Goal: Find specific page/section: Find specific page/section

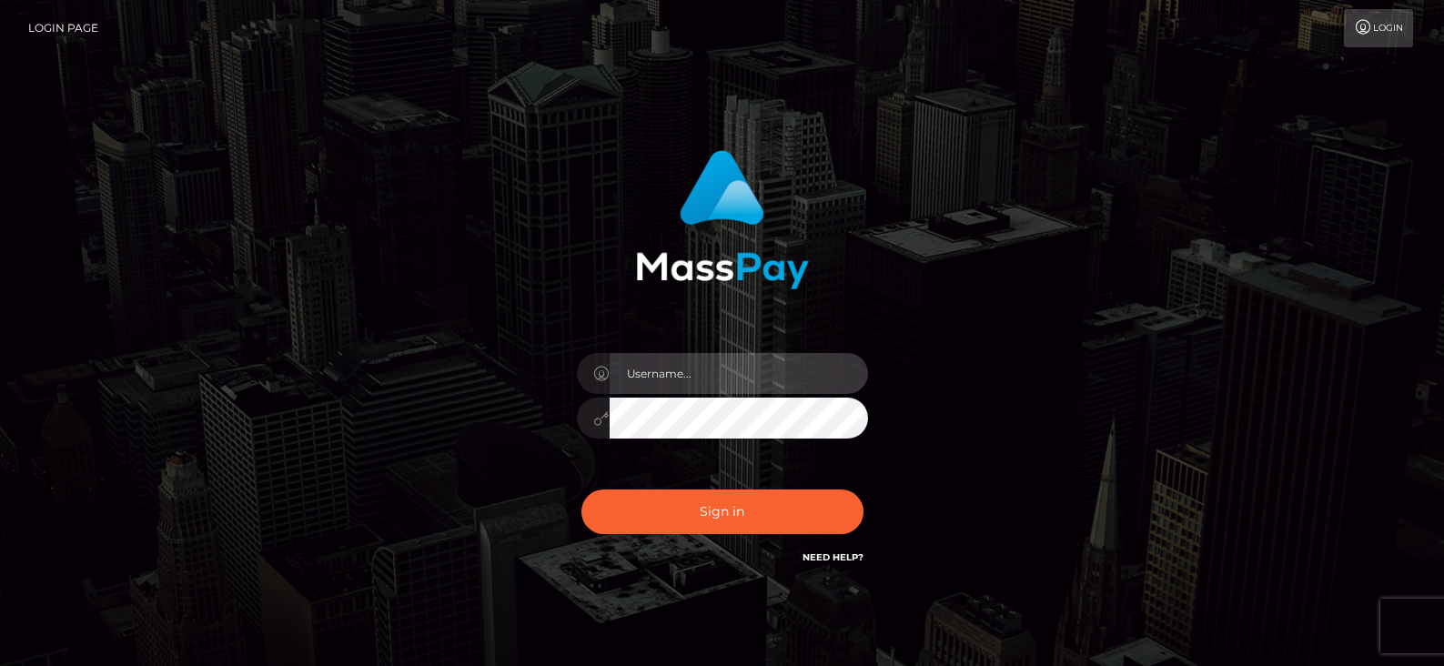
drag, startPoint x: 726, startPoint y: 368, endPoint x: 736, endPoint y: 393, distance: 27.4
click at [726, 368] on input "text" at bounding box center [739, 373] width 258 height 41
type input "[PERSON_NAME].tilia"
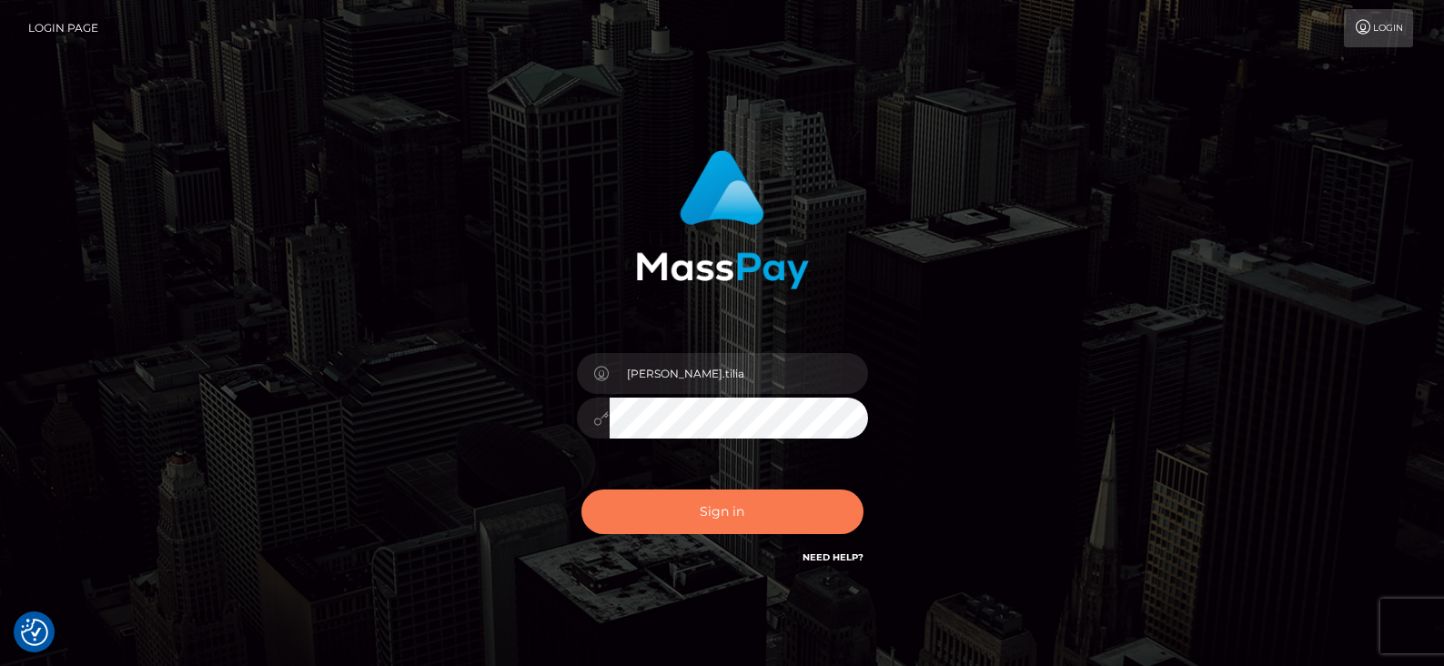
click at [692, 503] on button "Sign in" at bounding box center [723, 512] width 282 height 45
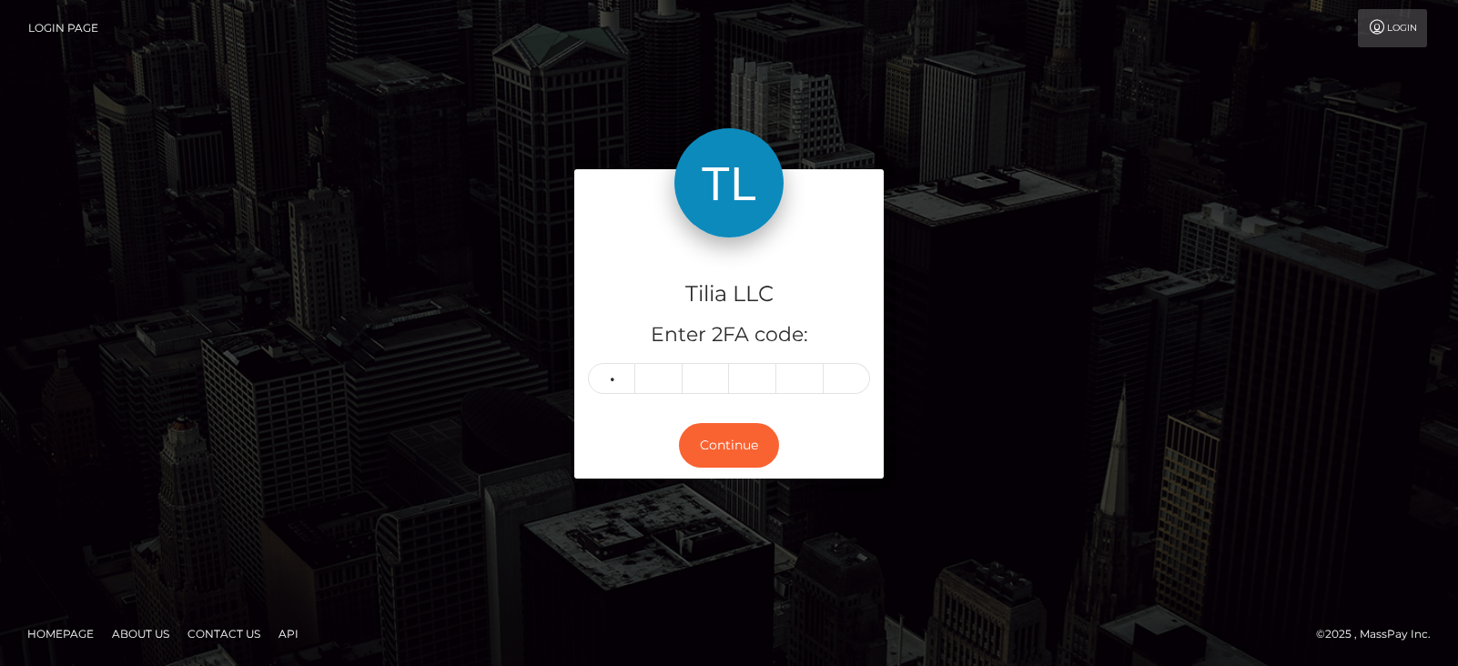
type input "6"
type input "8"
type input "9"
type input "6"
type input "9"
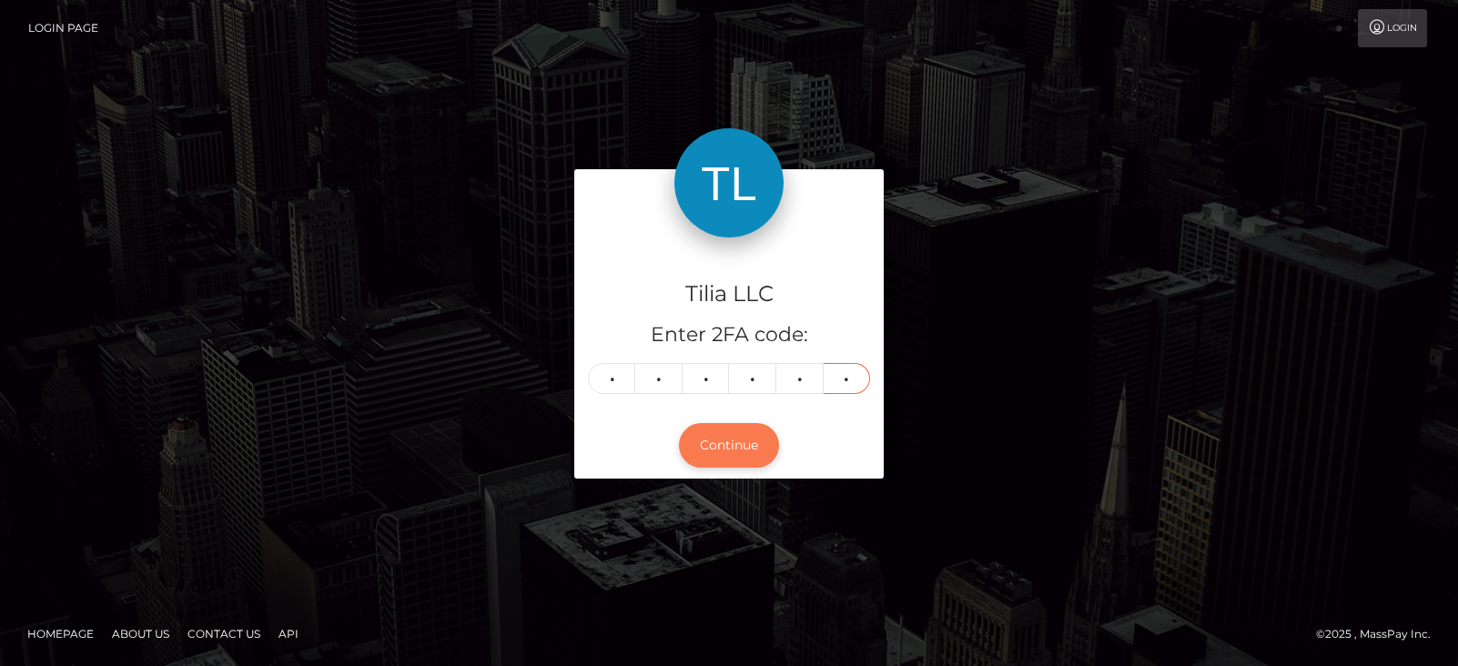
type input "4"
click at [683, 444] on button "Continue" at bounding box center [729, 445] width 100 height 45
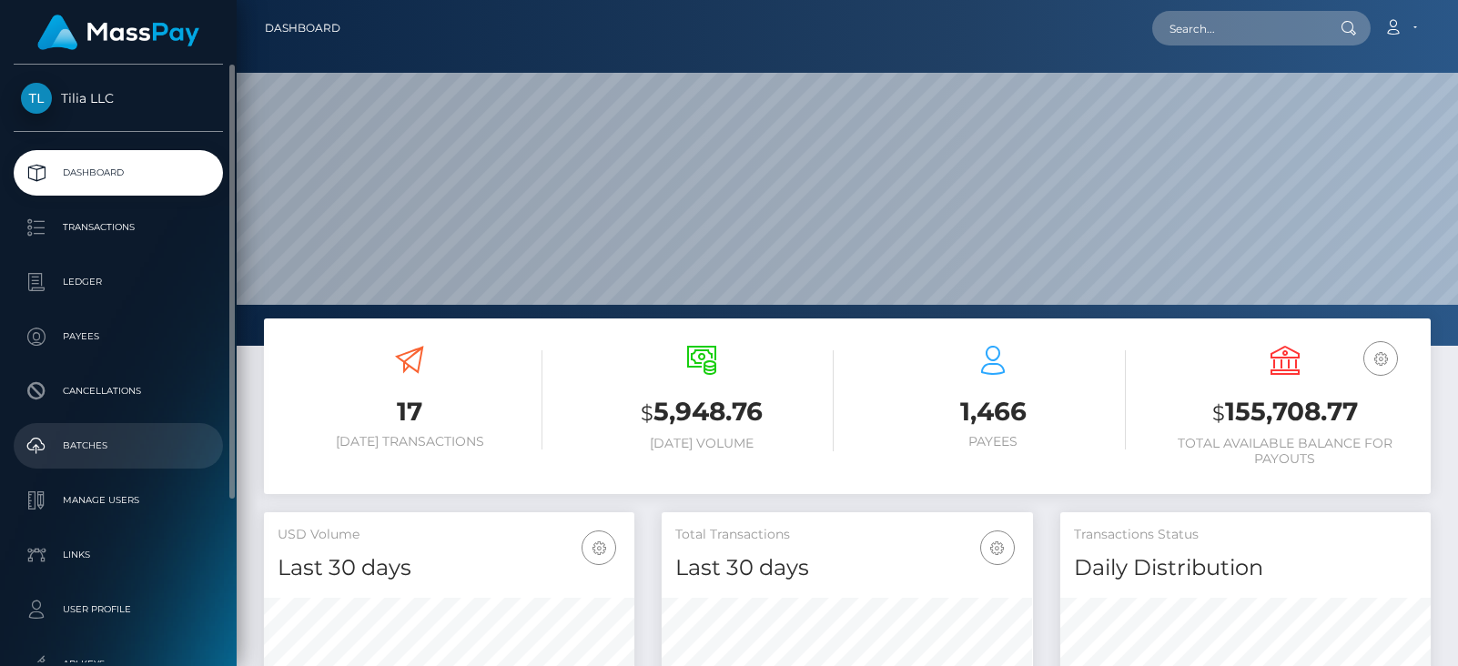
scroll to position [323, 371]
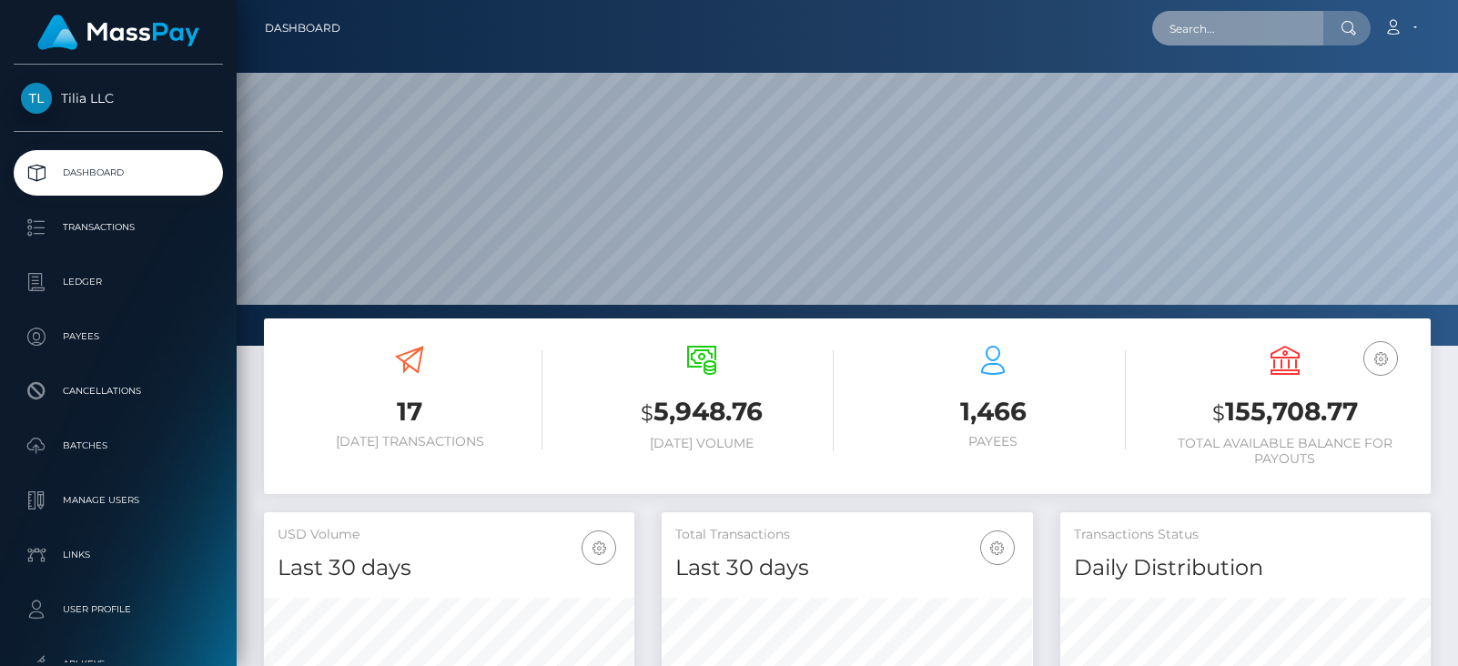
click at [1192, 20] on input "text" at bounding box center [1237, 28] width 171 height 35
paste input "847f292e-1d98-4b6a-b2cf-6b4dd079ca7b"
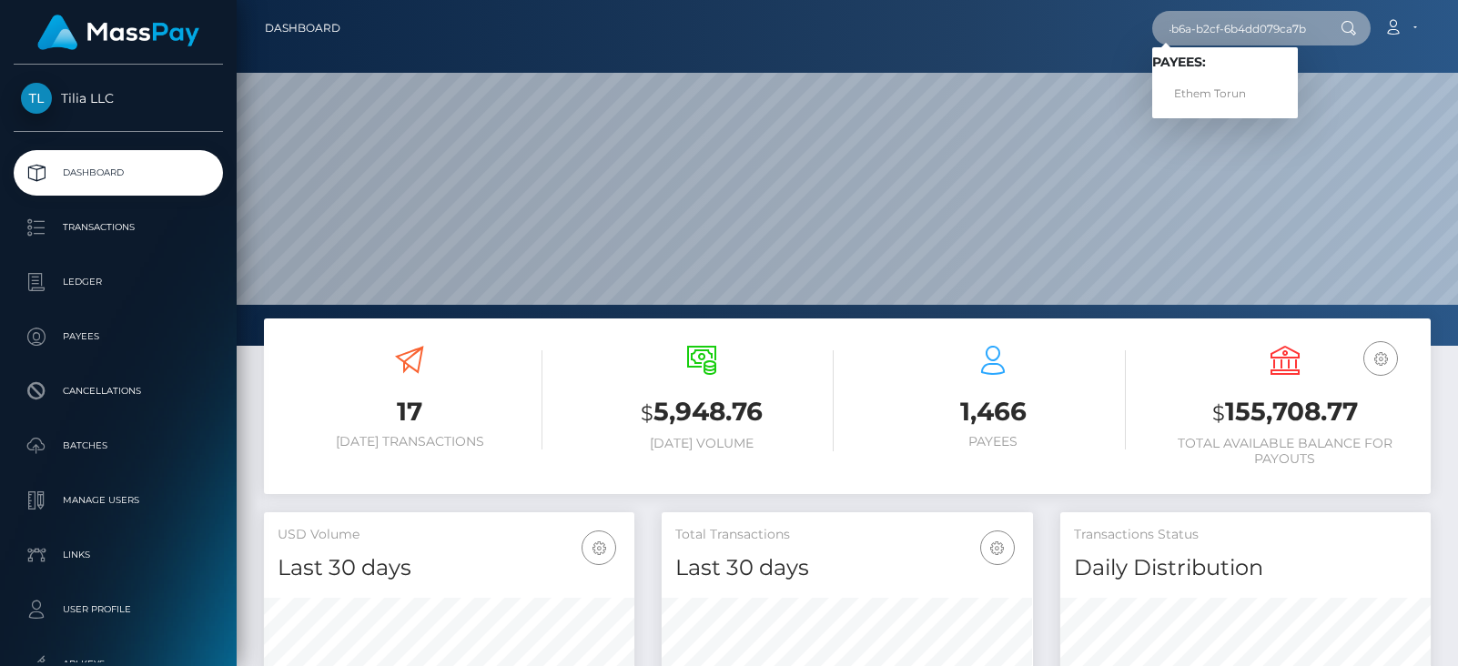
type input "847f292e-1d98-4b6a-b2cf-6b4dd079ca7b"
click at [1227, 74] on span "Payees: Ethem Torun" at bounding box center [1225, 83] width 146 height 56
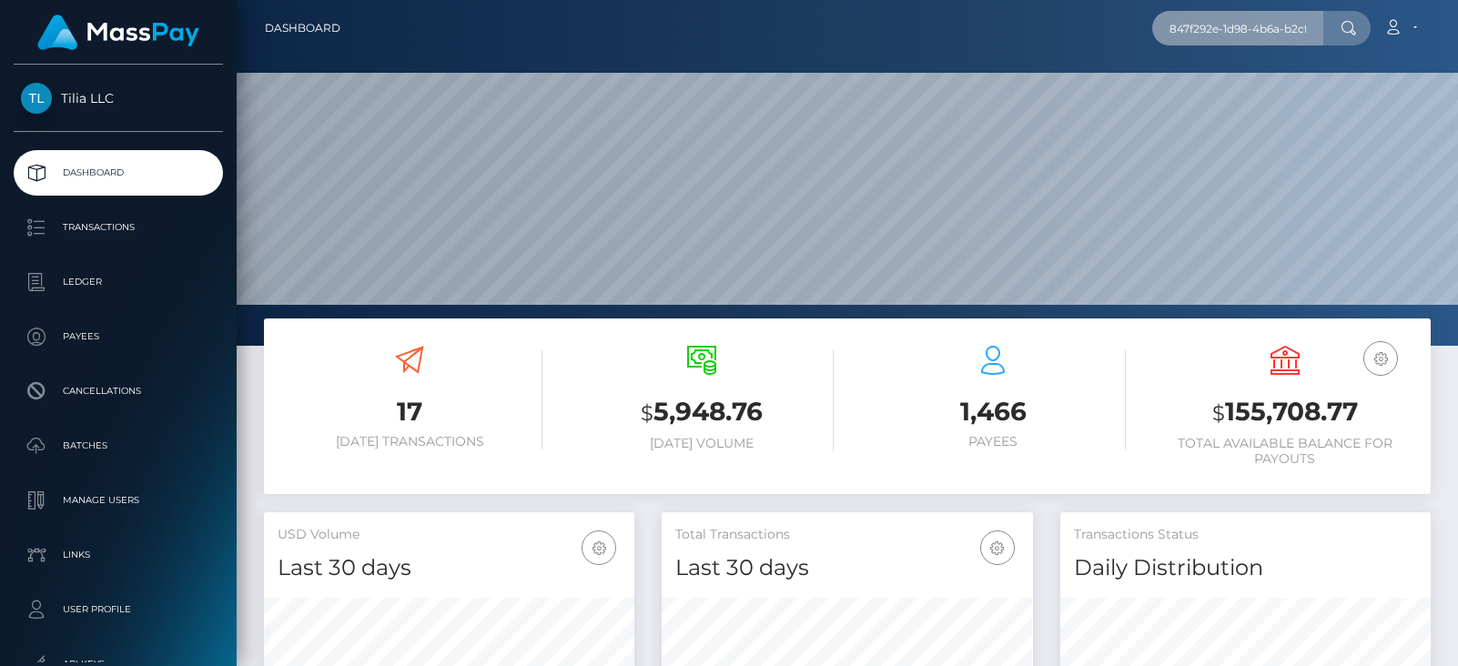
click at [1251, 31] on input "847f292e-1d98-4b6a-b2cf-6b4dd079ca7b" at bounding box center [1237, 28] width 171 height 35
click at [1311, 23] on input "847f292e-1d98-4b6a-b2cf-6b4dd079ca7b" at bounding box center [1237, 28] width 171 height 35
click at [1308, 25] on input "847f292e-1d98-4b6a-b2cf-6b4dd079ca7b" at bounding box center [1237, 28] width 171 height 35
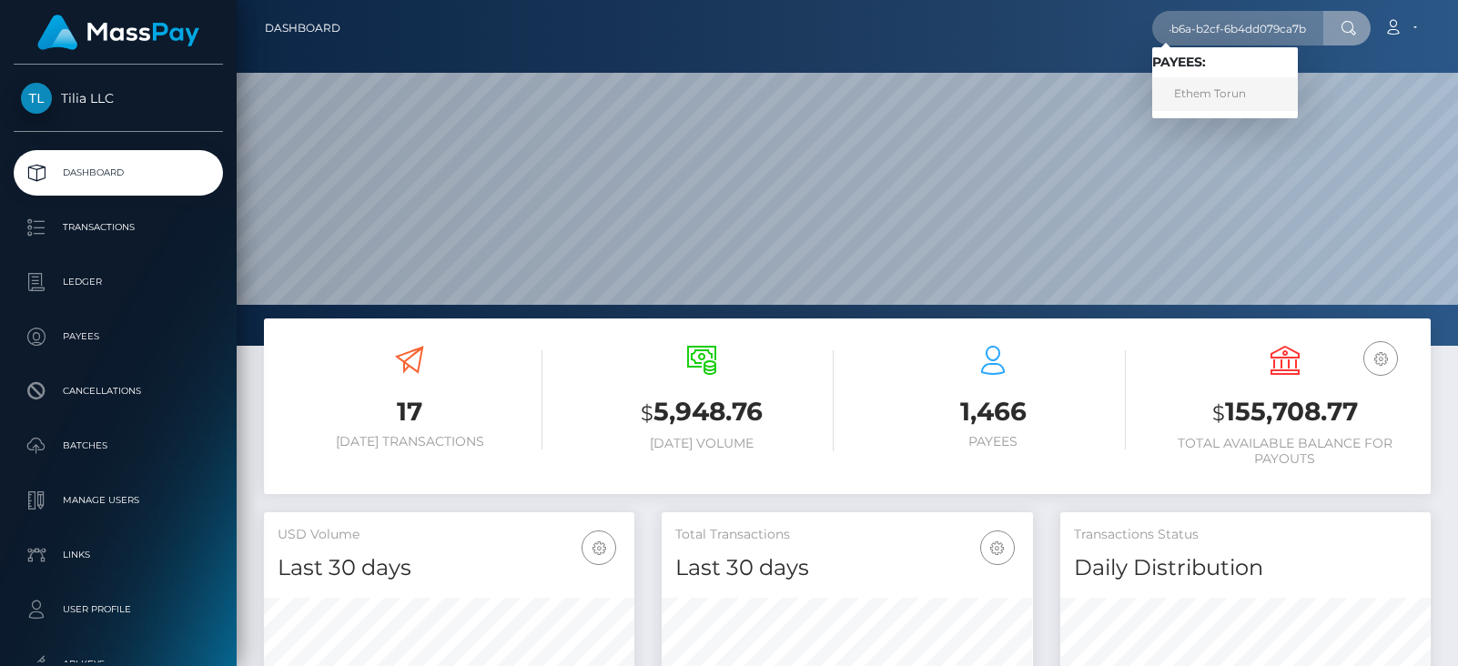
scroll to position [0, 0]
click at [1223, 92] on link "Ethem Torun" at bounding box center [1225, 94] width 146 height 34
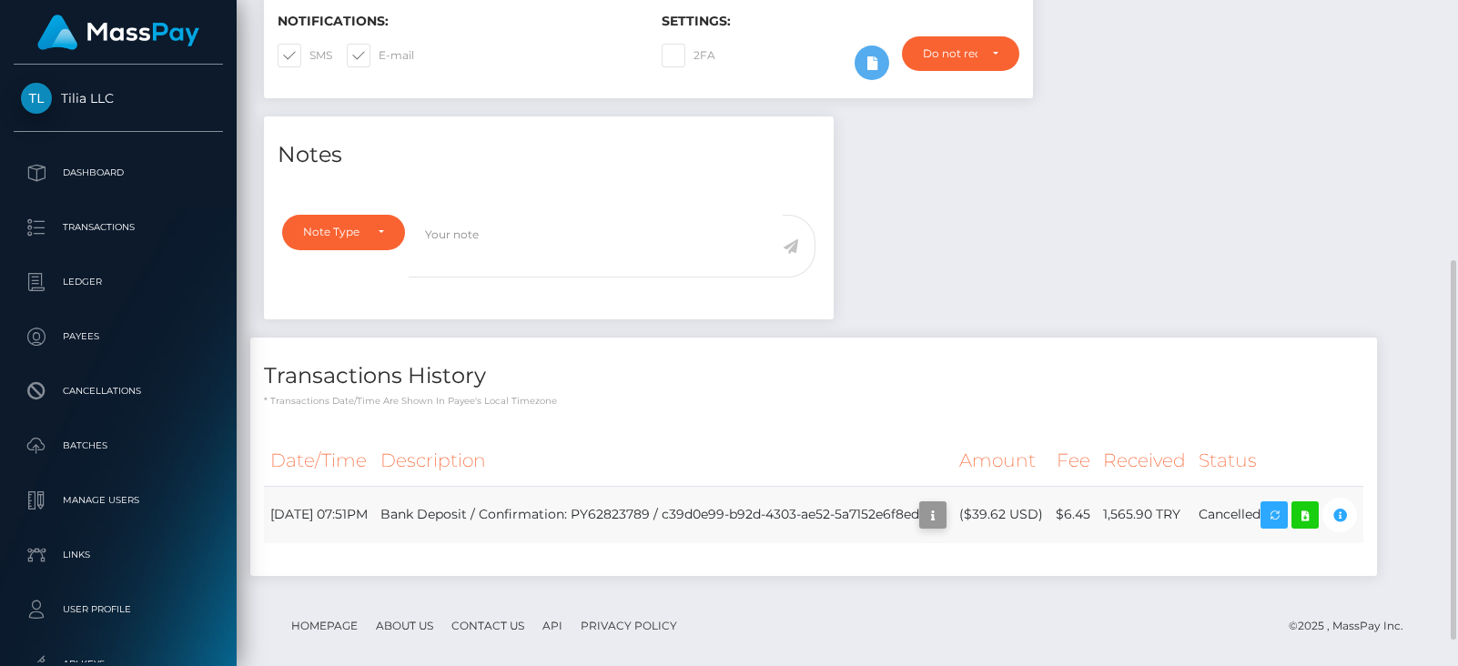
scroll to position [218, 371]
click at [922, 527] on icon "button" at bounding box center [933, 515] width 22 height 23
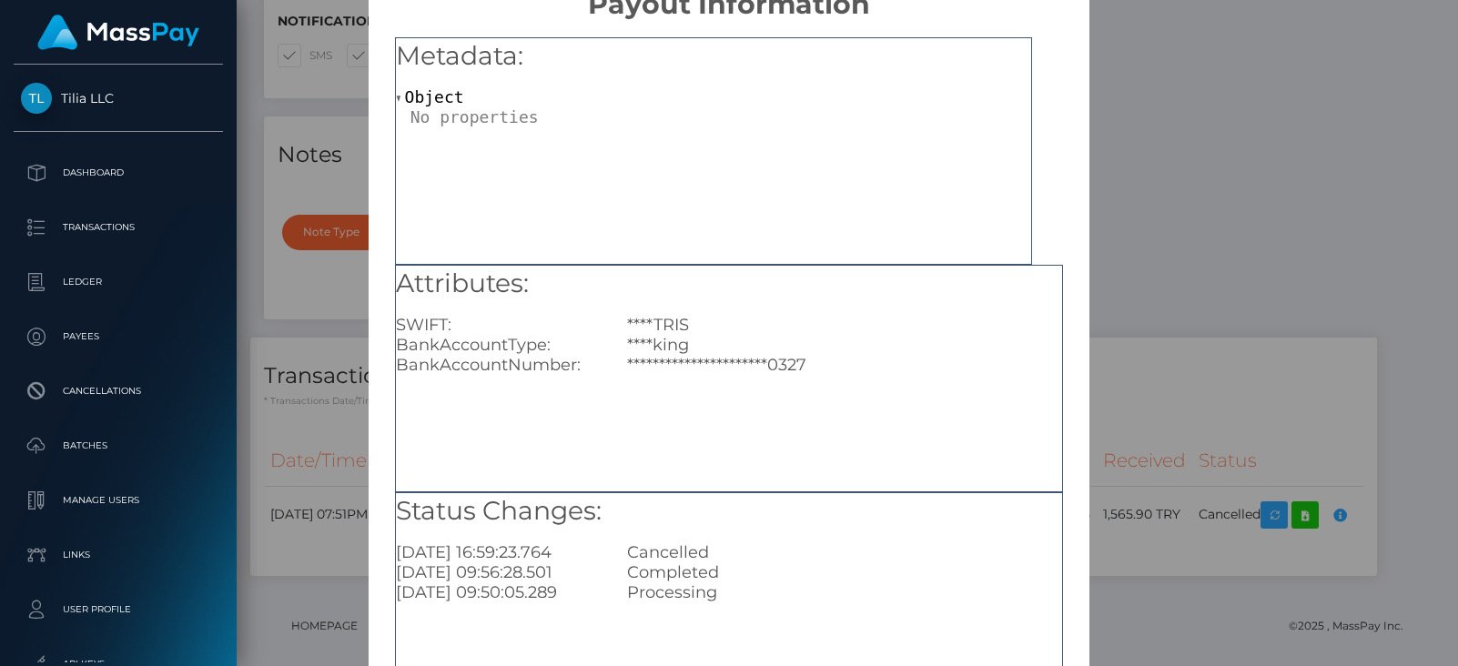
scroll to position [0, 0]
